Goal: Check status: Check status

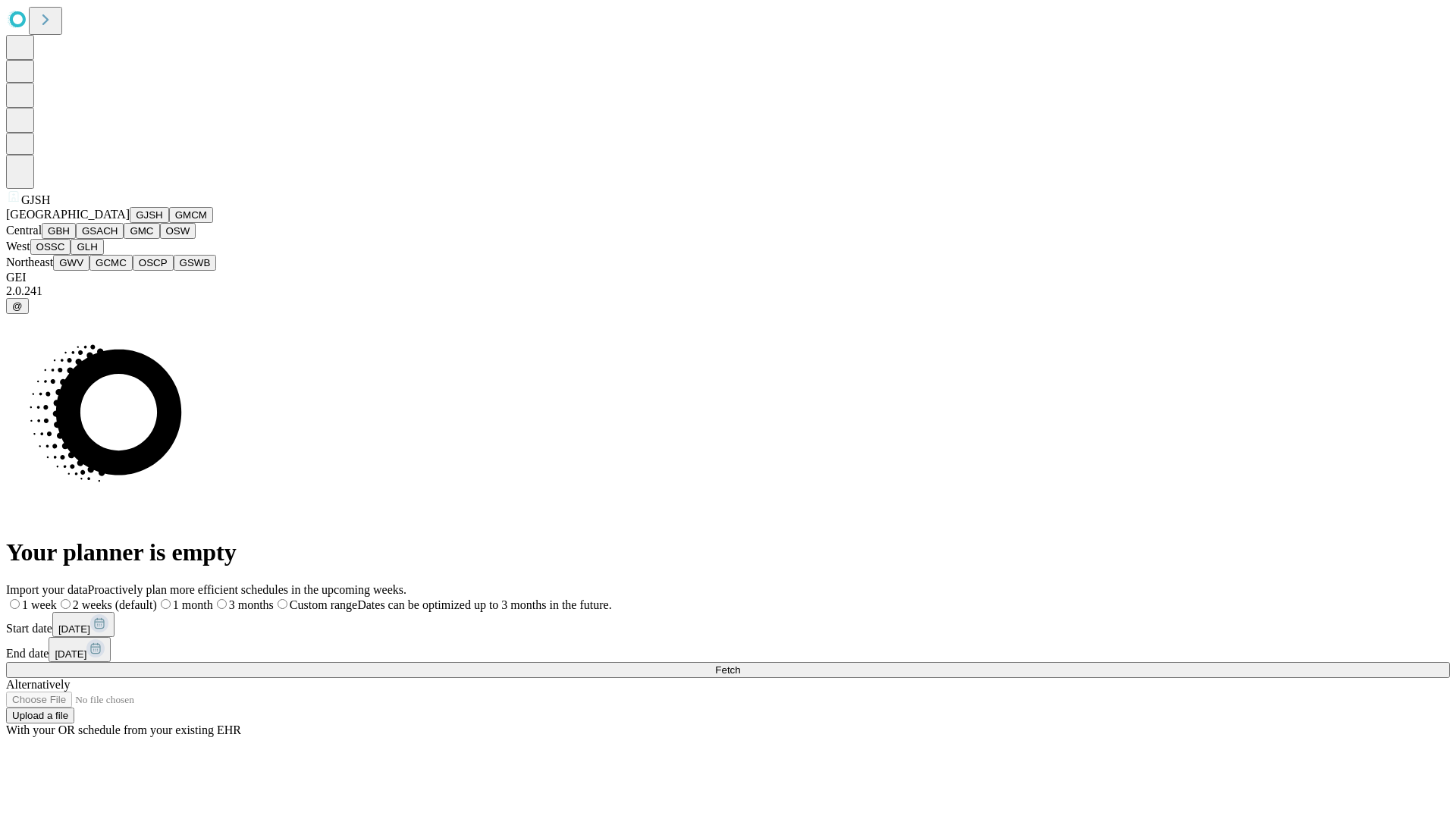
click at [130, 223] on button "GJSH" at bounding box center [149, 215] width 40 height 16
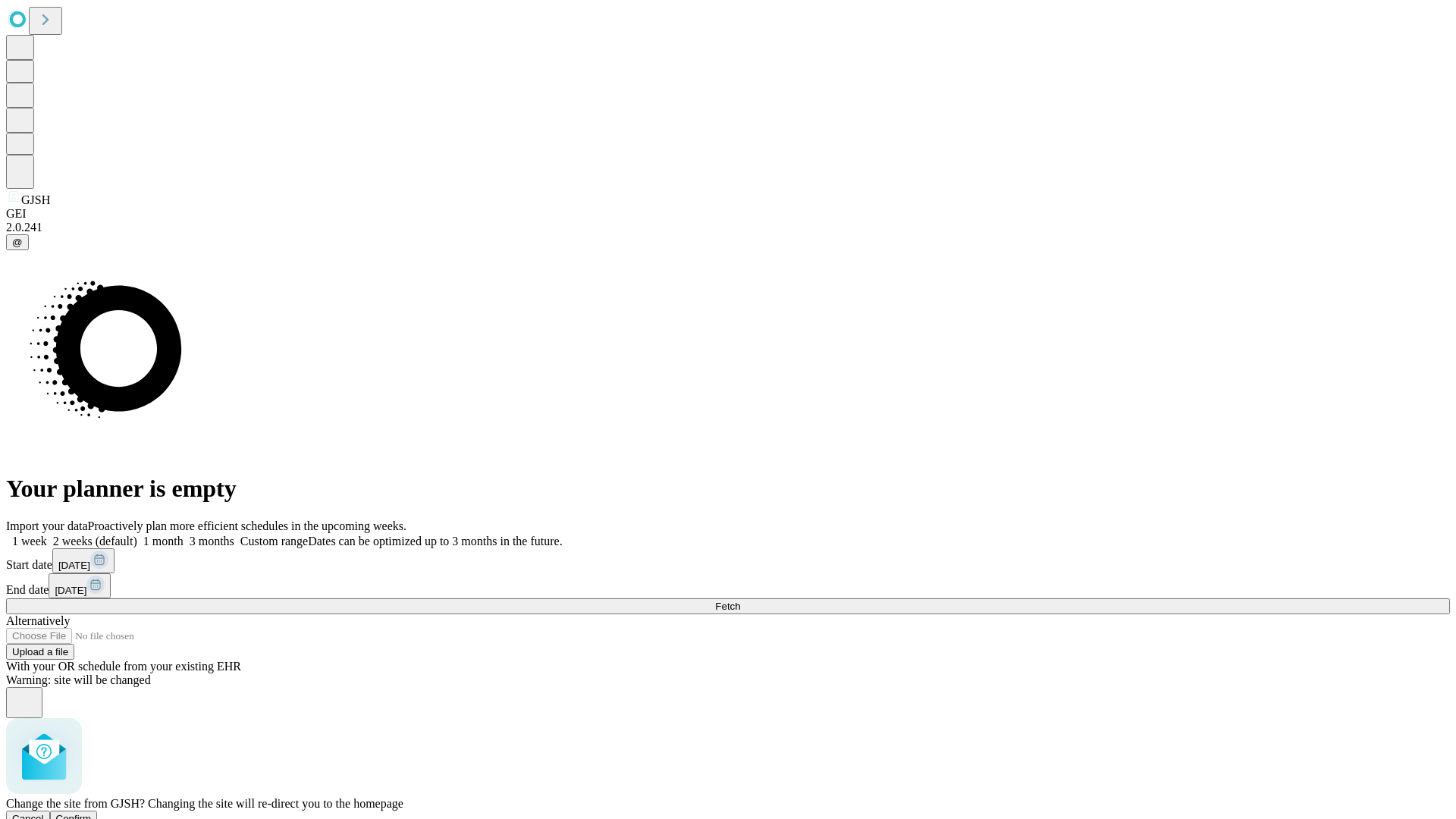
click at [91, 813] on span "Confirm" at bounding box center [74, 818] width 36 height 11
click at [184, 534] on label "1 month" at bounding box center [161, 541] width 46 height 13
click at [740, 600] on span "Fetch" at bounding box center [727, 606] width 25 height 11
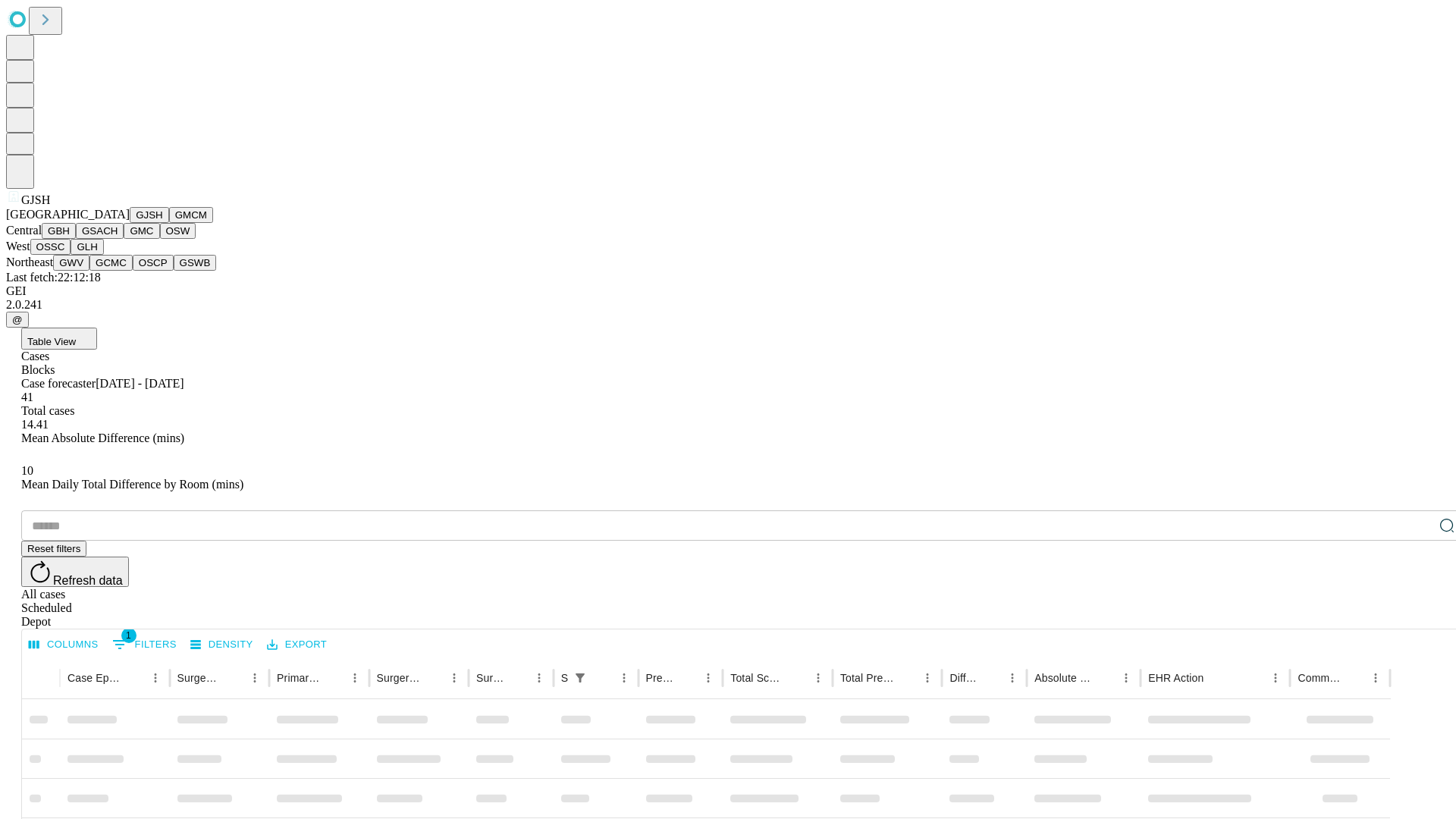
click at [169, 223] on button "GMCM" at bounding box center [191, 215] width 44 height 16
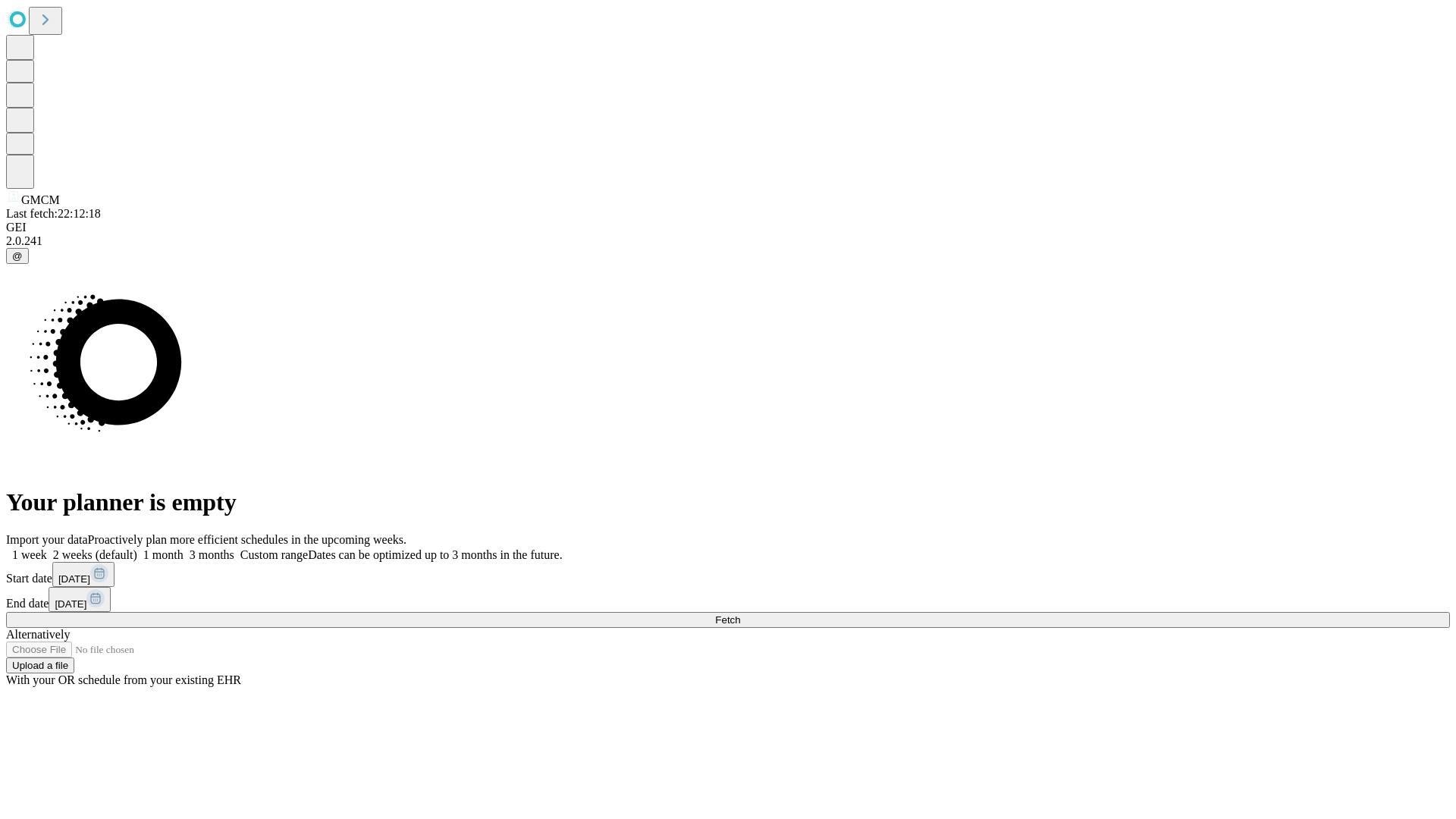
click at [184, 548] on label "1 month" at bounding box center [161, 554] width 46 height 13
click at [740, 614] on span "Fetch" at bounding box center [727, 619] width 25 height 11
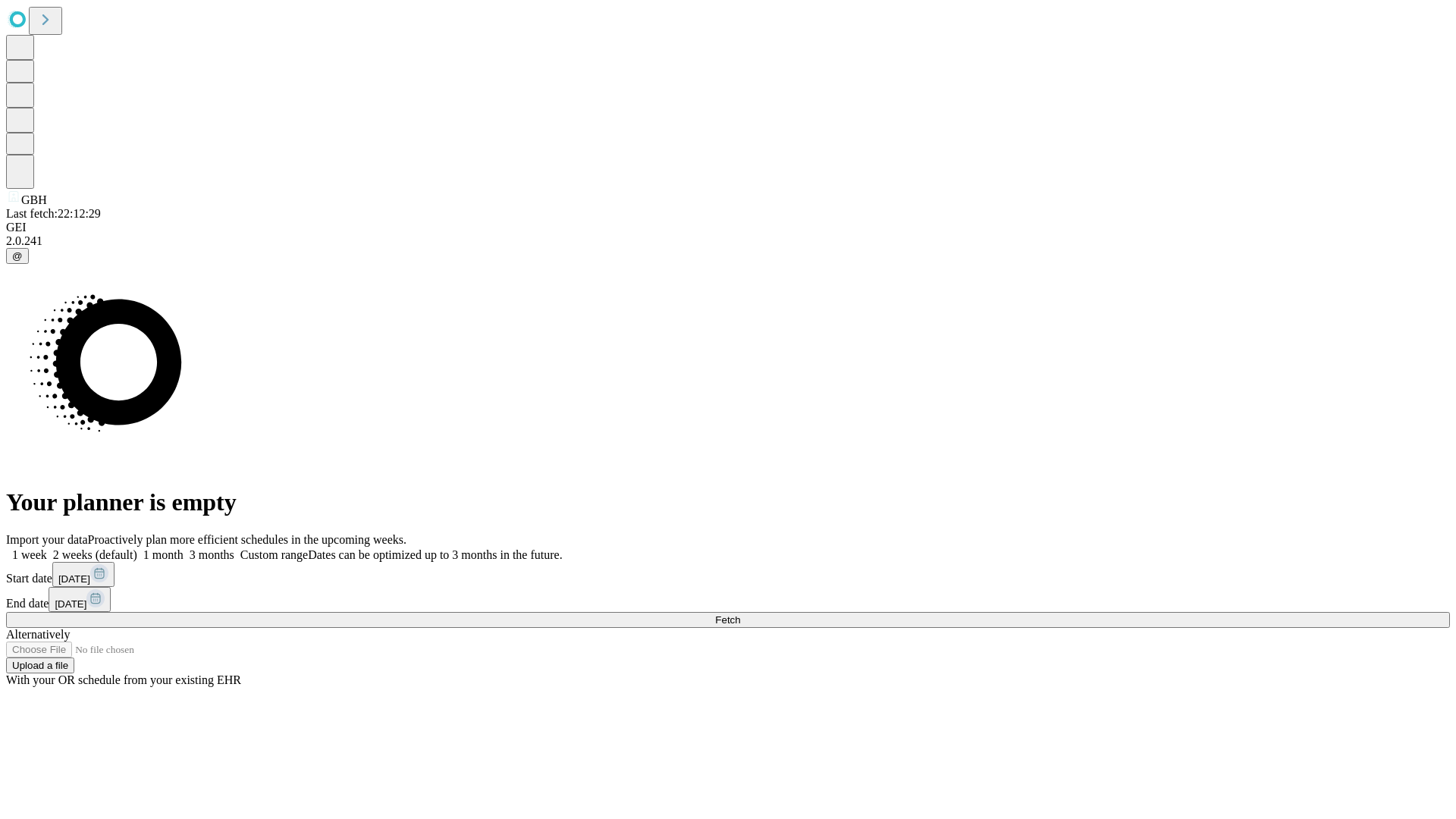
click at [184, 548] on label "1 month" at bounding box center [161, 554] width 46 height 13
click at [740, 614] on span "Fetch" at bounding box center [727, 619] width 25 height 11
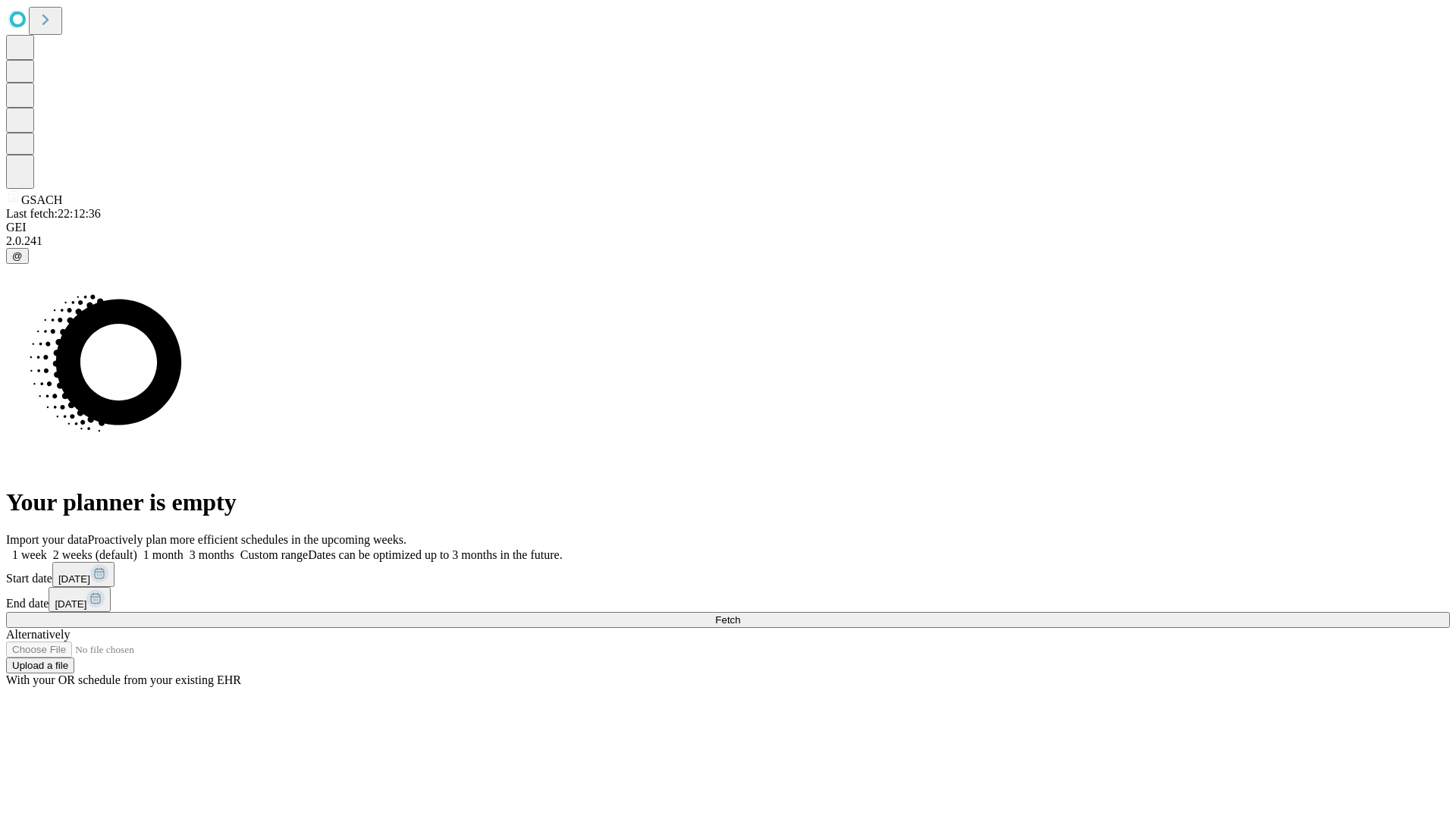
click at [184, 548] on label "1 month" at bounding box center [161, 554] width 46 height 13
click at [740, 614] on span "Fetch" at bounding box center [727, 619] width 25 height 11
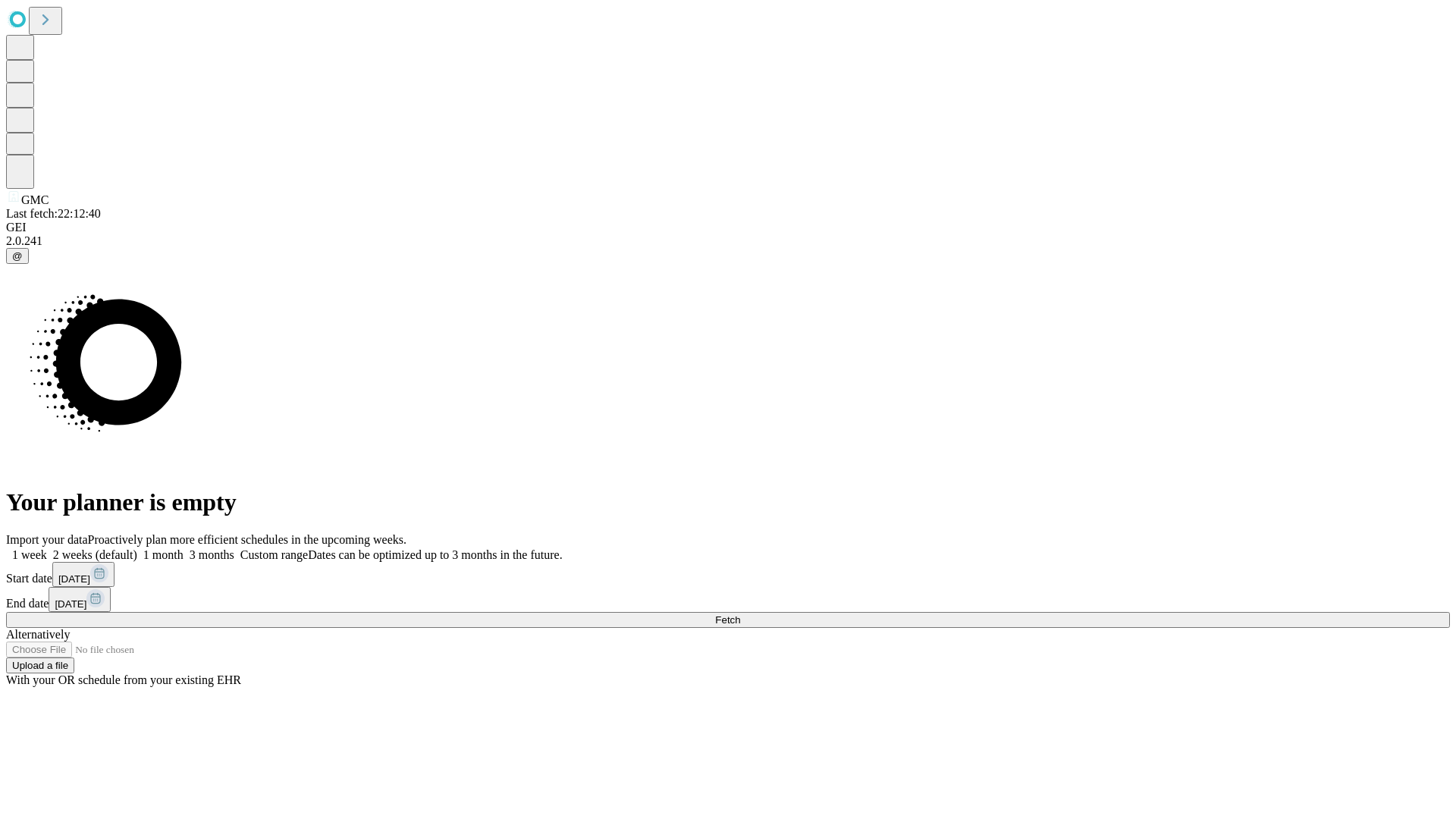
click at [184, 548] on label "1 month" at bounding box center [161, 554] width 46 height 13
click at [740, 614] on span "Fetch" at bounding box center [727, 619] width 25 height 11
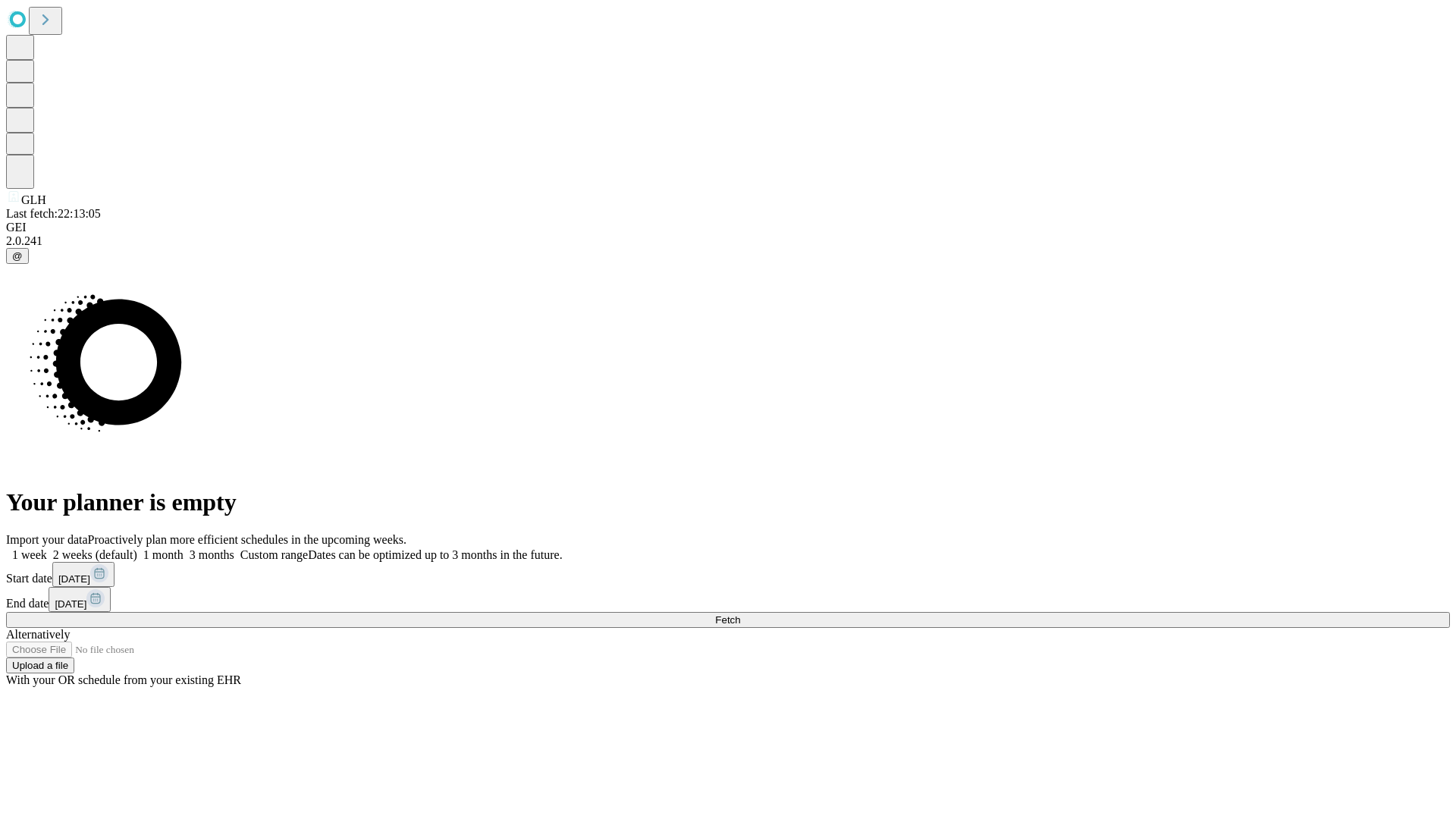
click at [740, 614] on span "Fetch" at bounding box center [727, 619] width 25 height 11
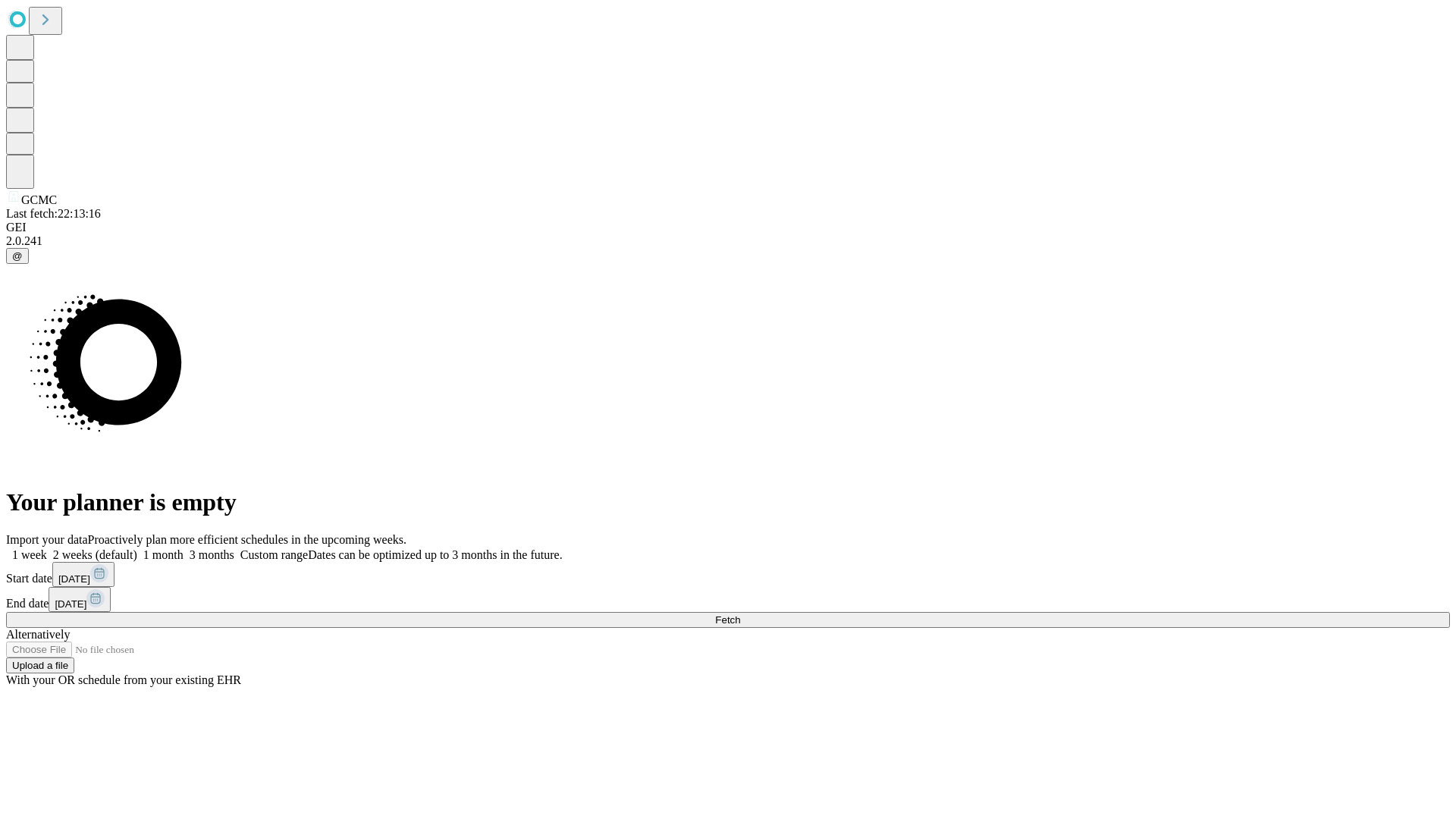
click at [740, 614] on span "Fetch" at bounding box center [727, 619] width 25 height 11
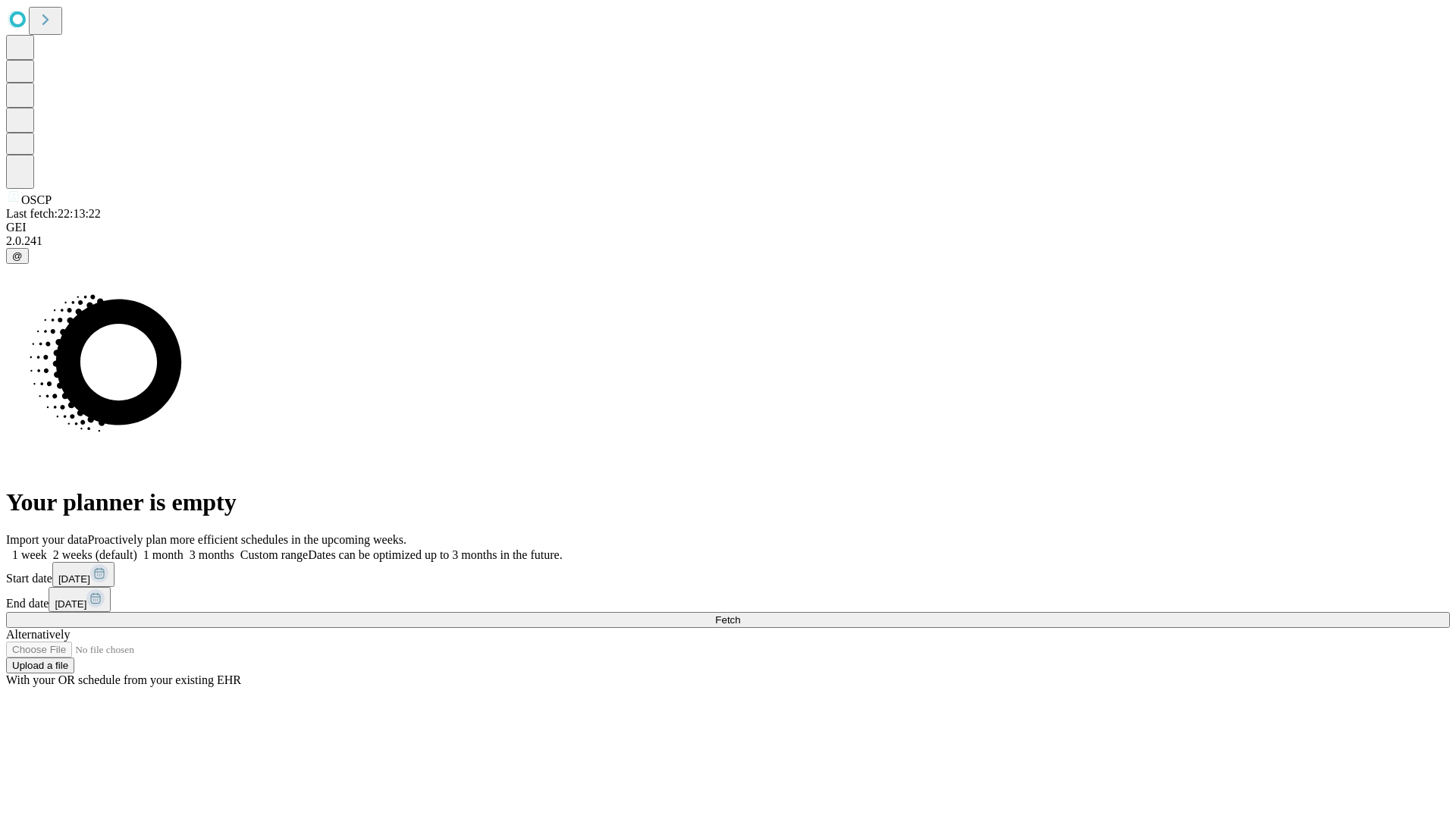
click at [184, 548] on label "1 month" at bounding box center [161, 554] width 46 height 13
click at [740, 614] on span "Fetch" at bounding box center [727, 619] width 25 height 11
